Goal: Task Accomplishment & Management: Complete application form

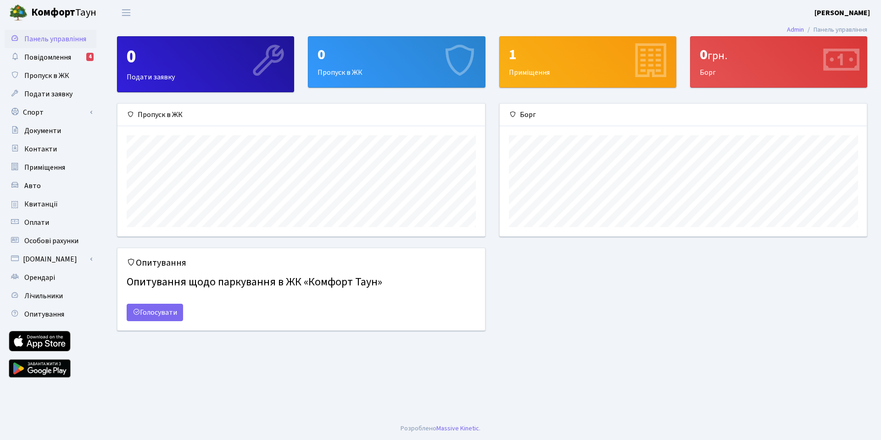
scroll to position [133, 367]
click at [378, 66] on div "0 Пропуск в ЖК" at bounding box center [396, 62] width 176 height 50
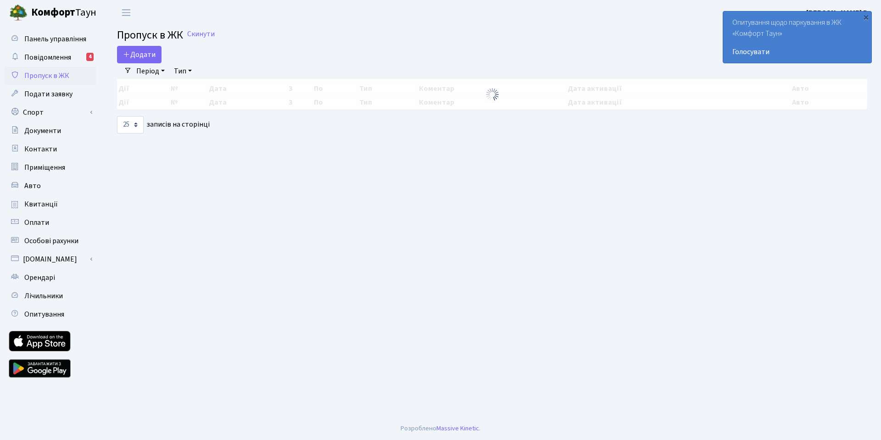
select select "25"
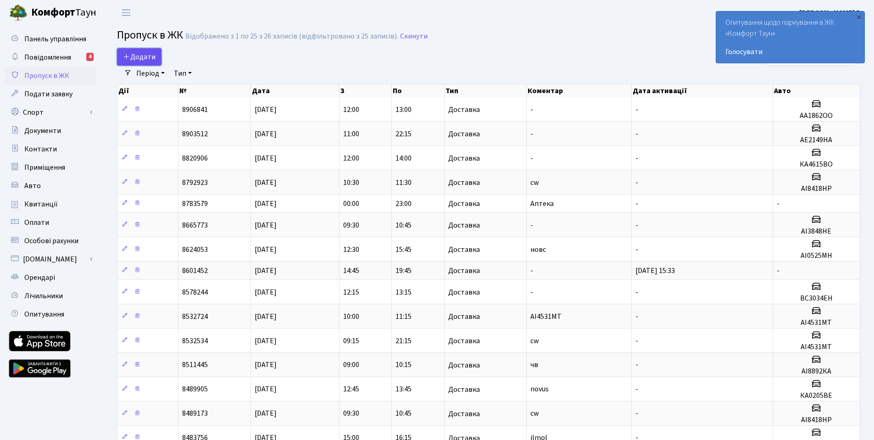
click at [153, 60] on span "Додати" at bounding box center [139, 57] width 33 height 10
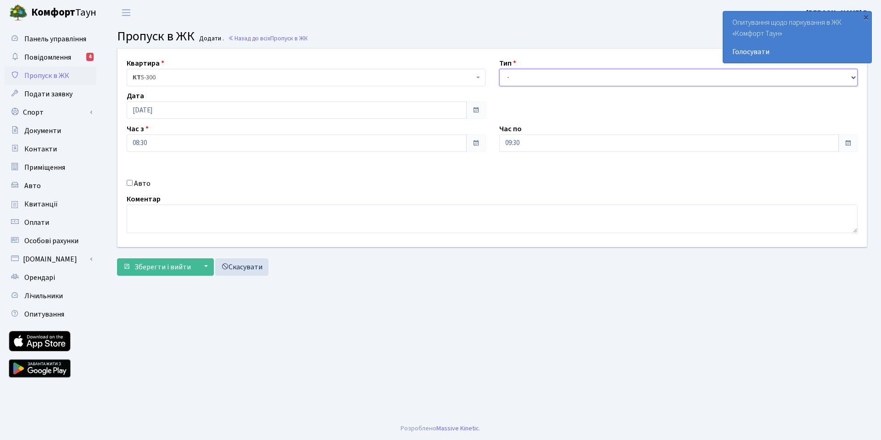
select select "1"
click at [499, 69] on select "- Доставка Таксі Гості Сервіс" at bounding box center [678, 77] width 359 height 17
click at [130, 183] on input "Авто" at bounding box center [130, 183] width 6 height 6
checkbox input "true"
type input "АІ4358МІ"
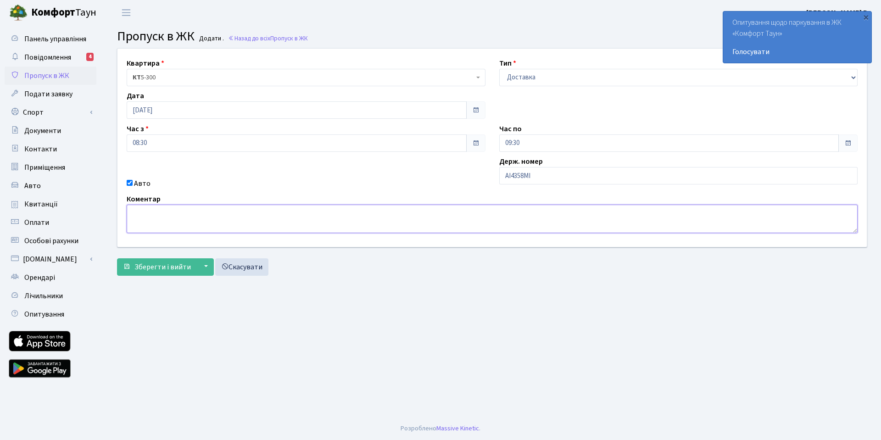
click at [229, 228] on textarea at bounding box center [492, 219] width 731 height 28
type textarea "чв"
click at [156, 269] on span "Зберегти і вийти" at bounding box center [162, 267] width 56 height 10
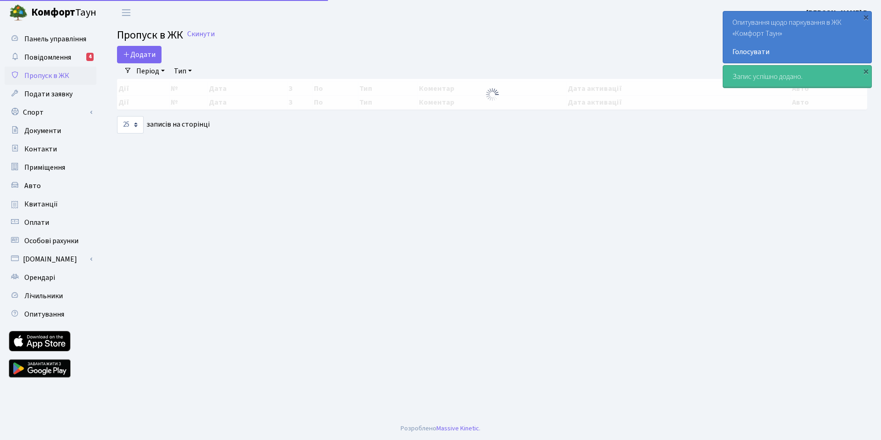
select select "25"
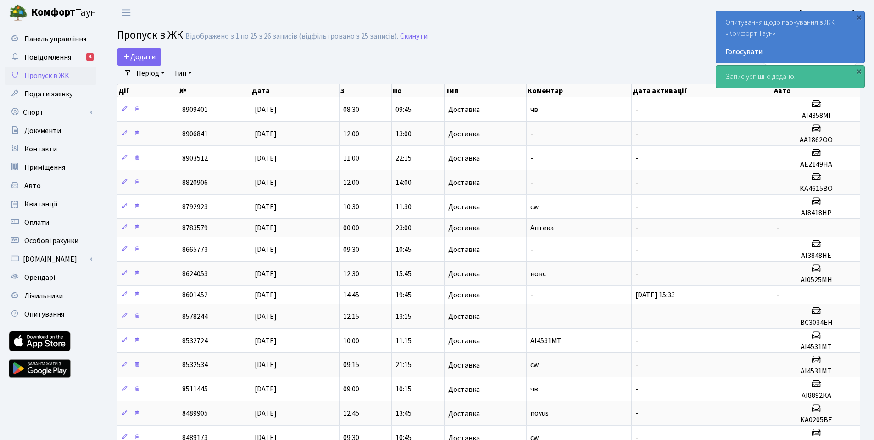
click at [778, 43] on div "Опитування щодо паркування в ЖК «Комфорт Таун» Голосувати" at bounding box center [790, 36] width 148 height 51
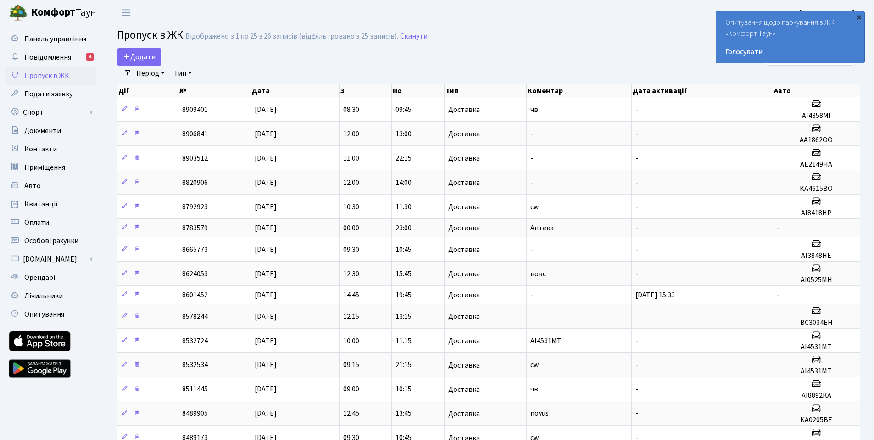
click at [857, 19] on div "×" at bounding box center [858, 16] width 9 height 9
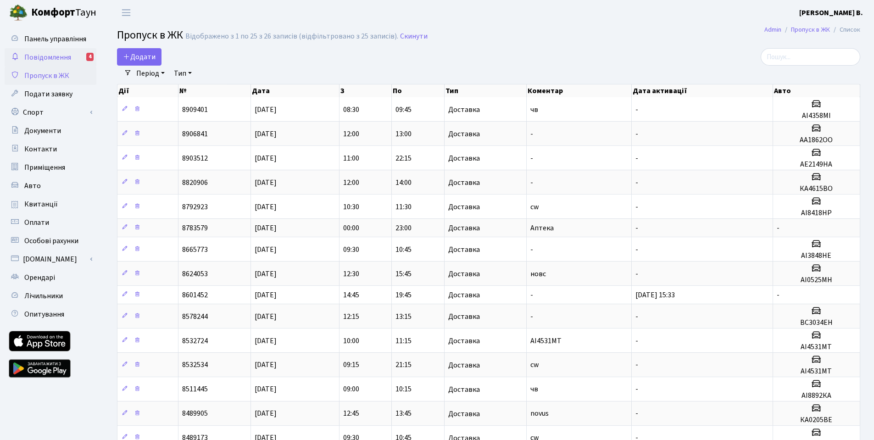
click at [41, 59] on span "Повідомлення" at bounding box center [47, 57] width 47 height 10
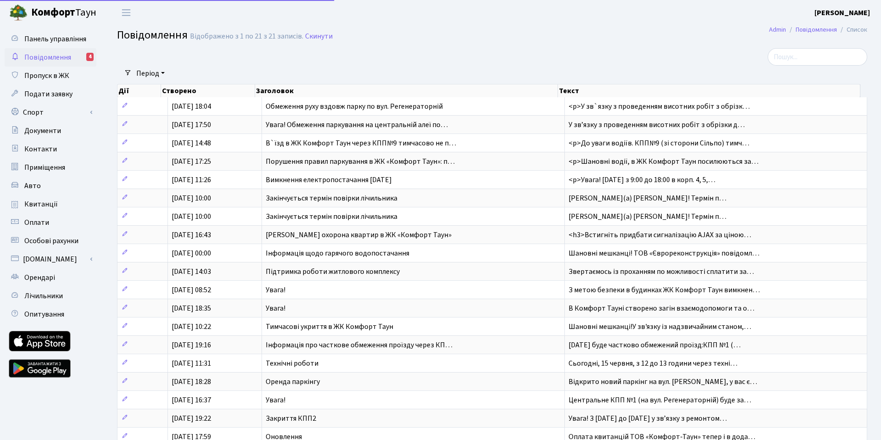
select select "25"
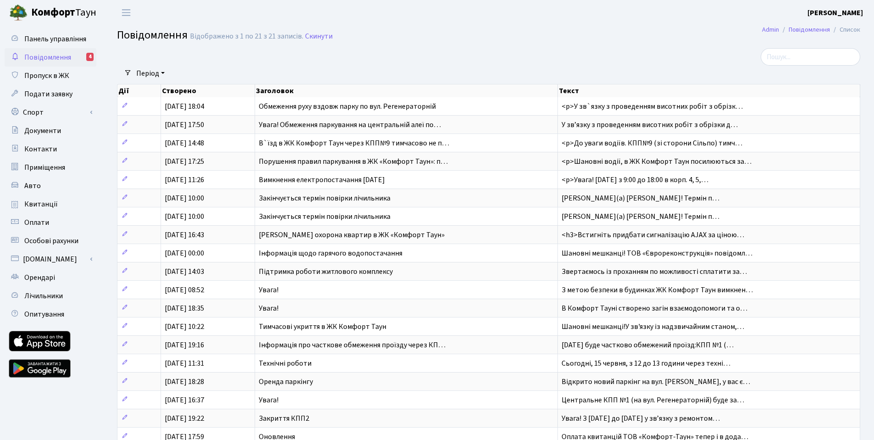
click at [49, 59] on span "Повідомлення" at bounding box center [47, 57] width 47 height 10
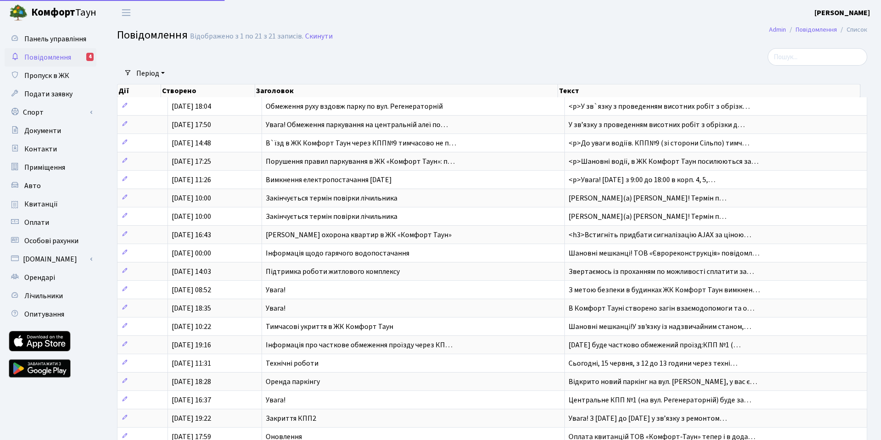
select select "25"
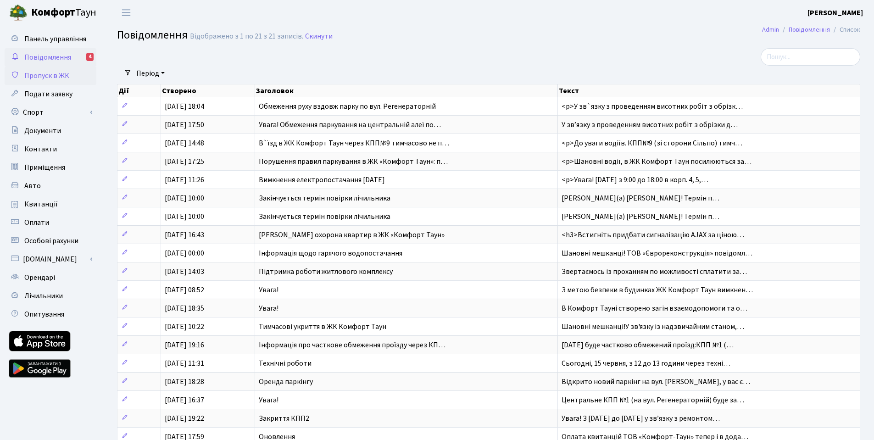
click at [61, 74] on span "Пропуск в ЖК" at bounding box center [46, 76] width 45 height 10
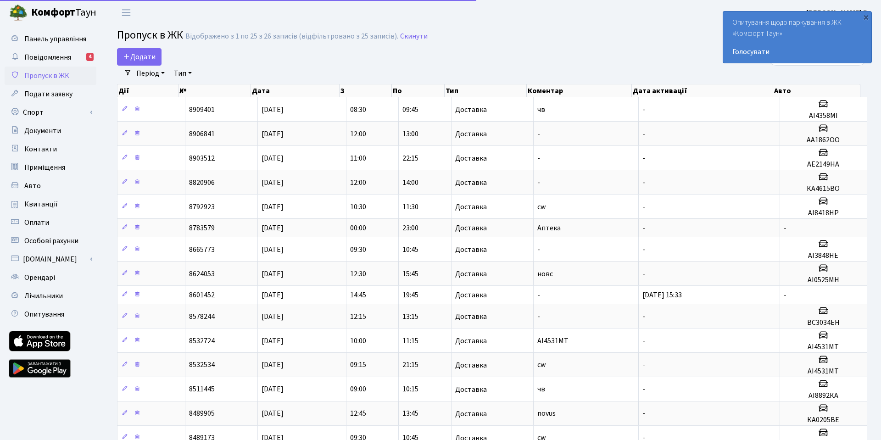
select select "25"
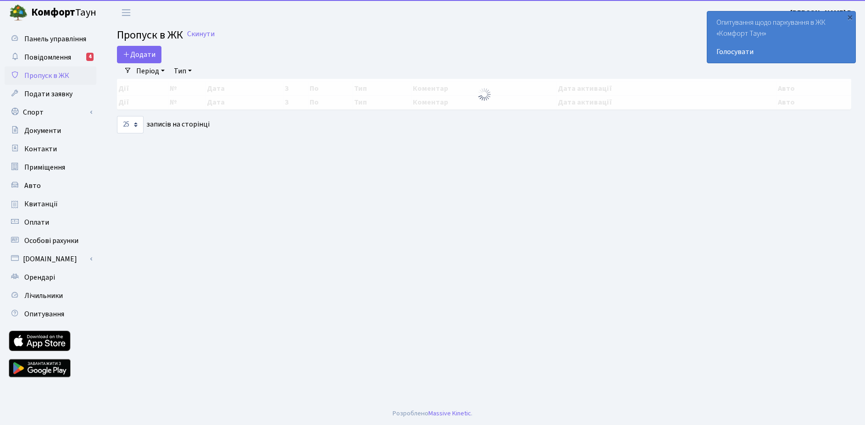
select select "25"
